Goal: Information Seeking & Learning: Learn about a topic

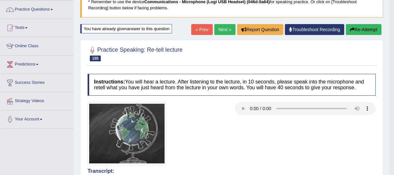
scroll to position [38, 0]
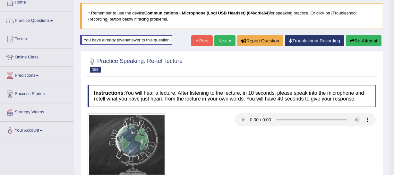
click at [215, 39] on link "Next »" at bounding box center [224, 40] width 21 height 11
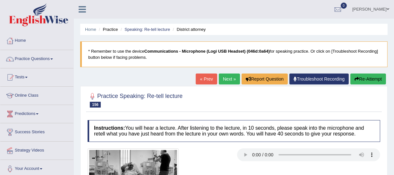
click at [235, 83] on link "Next »" at bounding box center [229, 78] width 21 height 11
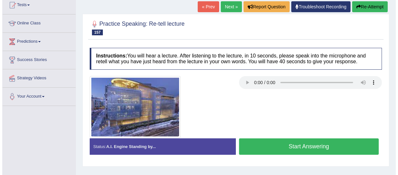
scroll to position [91, 0]
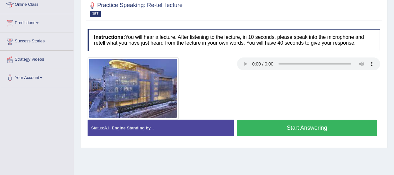
click at [282, 128] on button "Start Answering" at bounding box center [307, 128] width 140 height 16
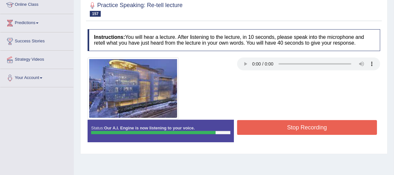
click at [305, 125] on button "Stop Recording" at bounding box center [307, 127] width 140 height 15
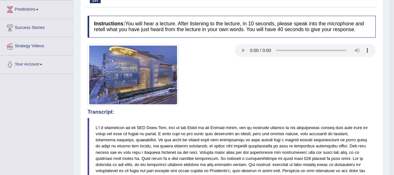
scroll to position [0, 0]
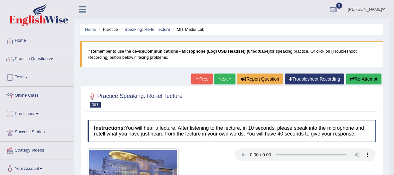
click at [217, 75] on link "Next »" at bounding box center [224, 78] width 21 height 11
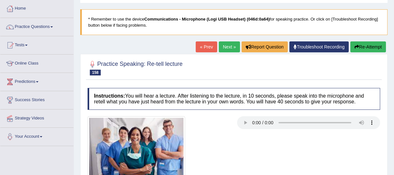
scroll to position [29, 0]
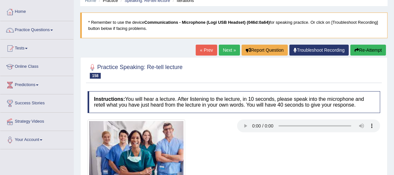
click at [228, 54] on link "Next »" at bounding box center [229, 50] width 21 height 11
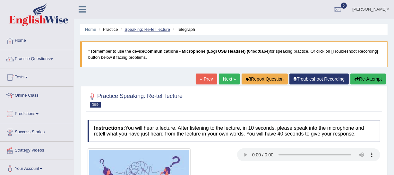
click at [134, 30] on link "Speaking: Re-tell lecture" at bounding box center [147, 29] width 46 height 5
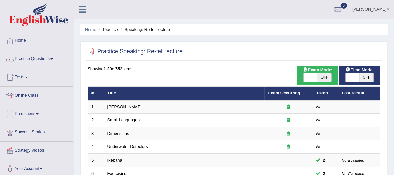
click at [355, 77] on span at bounding box center [352, 77] width 14 height 9
checkbox input "true"
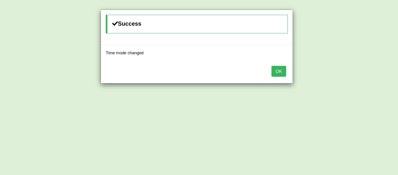
click at [274, 69] on button "OK" at bounding box center [279, 71] width 15 height 11
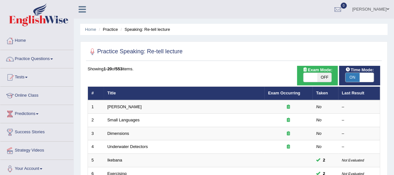
click at [310, 76] on span at bounding box center [310, 77] width 14 height 9
checkbox input "true"
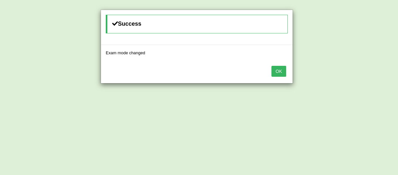
click at [282, 72] on button "OK" at bounding box center [279, 71] width 15 height 11
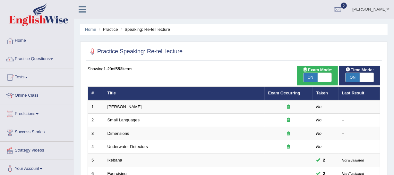
scroll to position [55, 0]
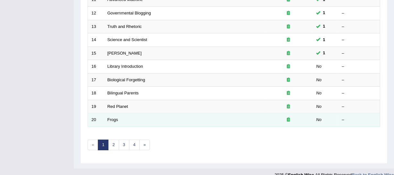
scroll to position [249, 0]
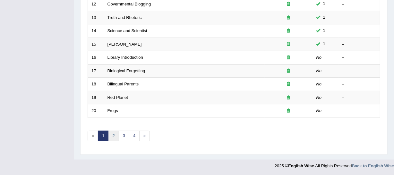
click at [112, 135] on link "2" at bounding box center [113, 136] width 11 height 11
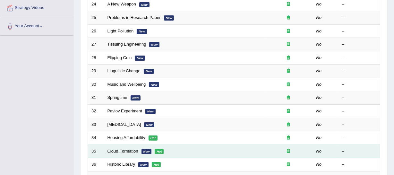
scroll to position [175, 0]
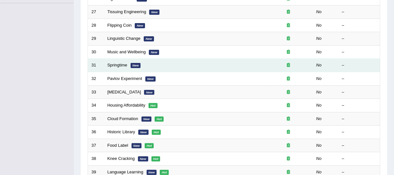
click at [123, 62] on td "Springtime New" at bounding box center [184, 65] width 161 height 13
click at [123, 63] on link "Springtime" at bounding box center [117, 65] width 20 height 5
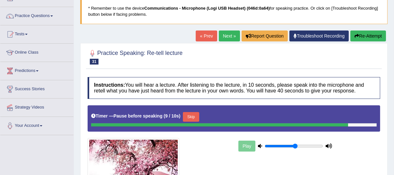
scroll to position [116, 0]
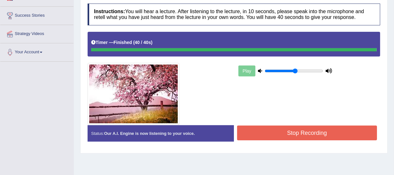
click at [295, 129] on button "Stop Recording" at bounding box center [307, 132] width 140 height 15
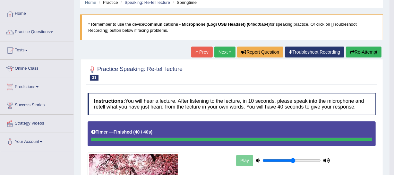
scroll to position [38, 0]
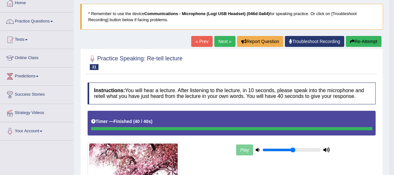
click at [220, 40] on link "Next »" at bounding box center [224, 41] width 21 height 11
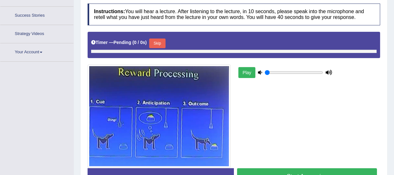
scroll to position [134, 0]
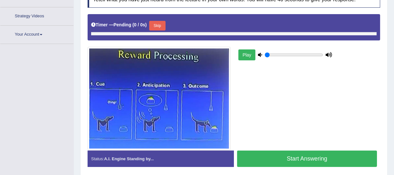
type input "0.55"
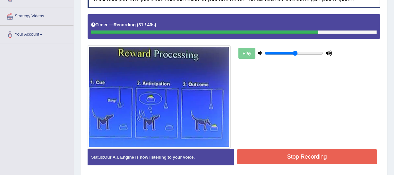
click at [306, 150] on button "Stop Recording" at bounding box center [307, 156] width 140 height 15
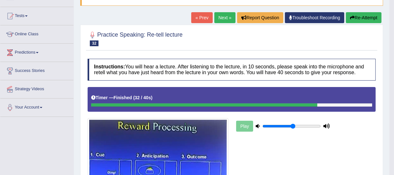
scroll to position [0, 0]
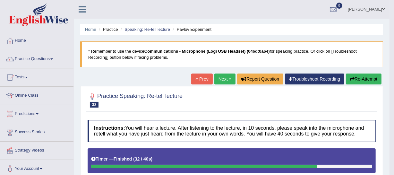
click at [92, 32] on li "Home" at bounding box center [90, 29] width 11 height 6
click at [88, 31] on link "Home" at bounding box center [90, 29] width 11 height 5
